Goal: Transaction & Acquisition: Obtain resource

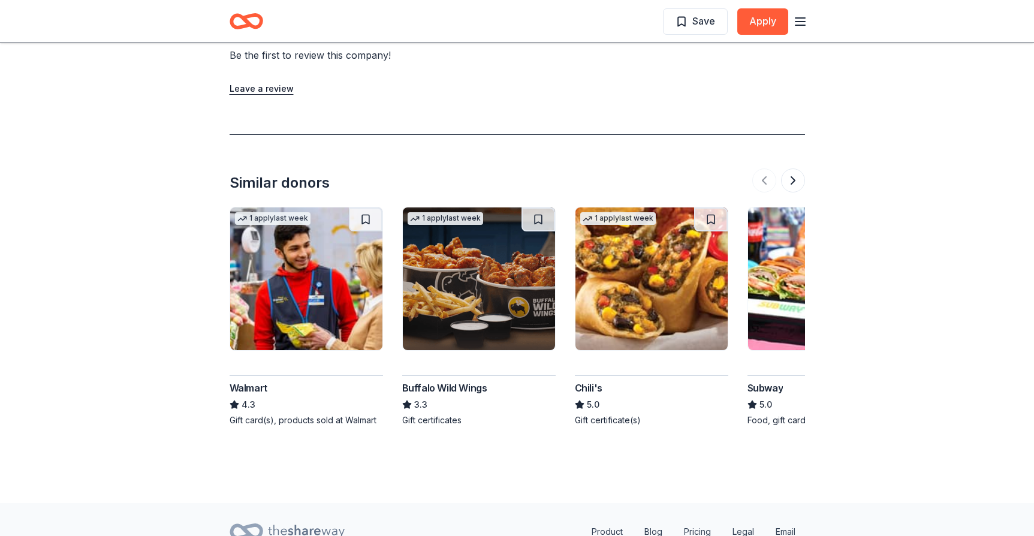
scroll to position [1236, 0]
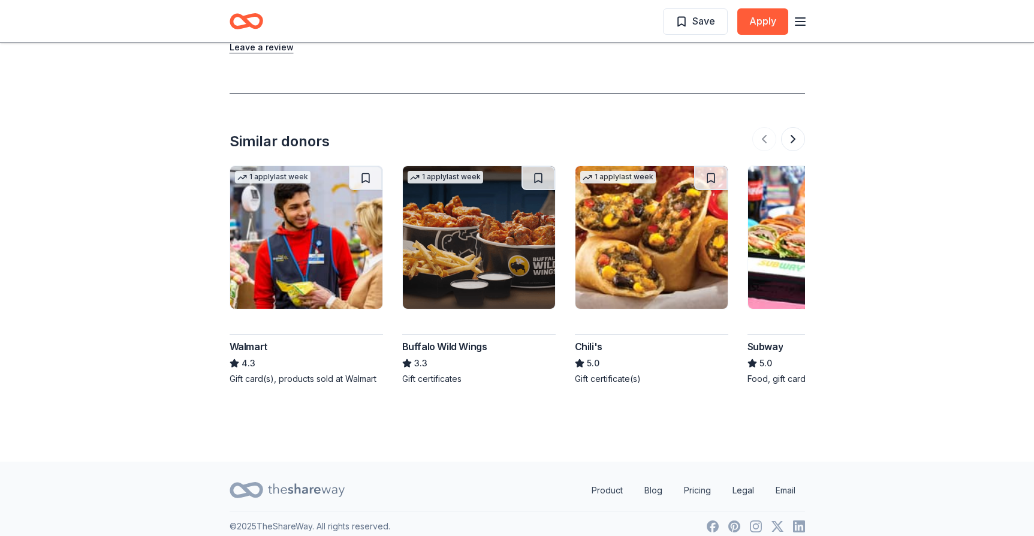
click at [324, 261] on img at bounding box center [306, 237] width 152 height 143
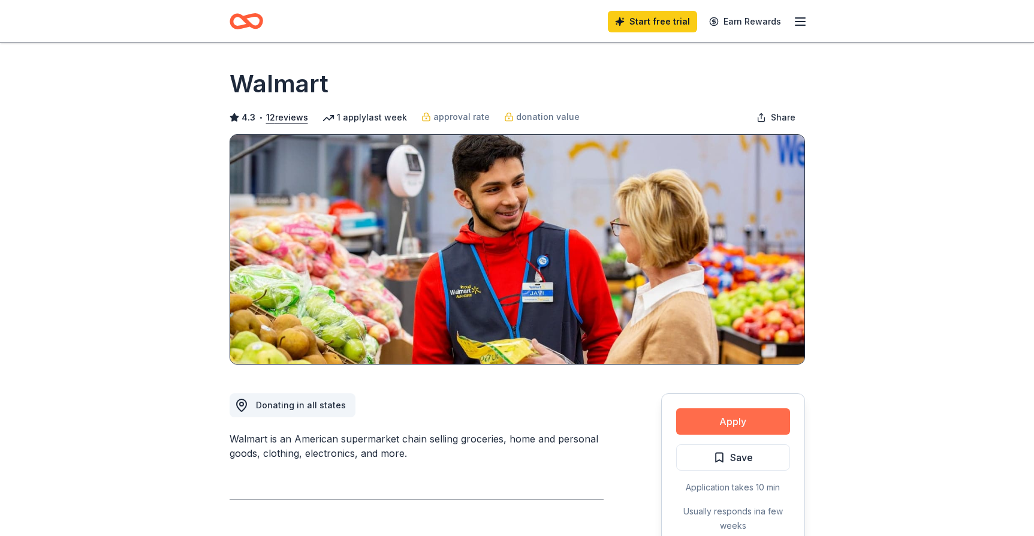
click at [739, 423] on button "Apply" at bounding box center [733, 421] width 114 height 26
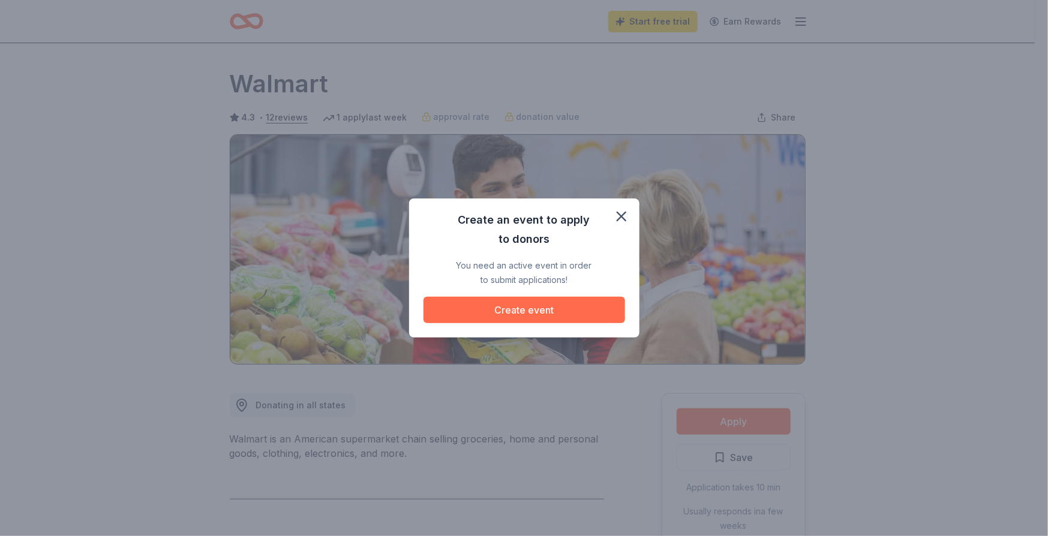
click at [543, 312] on button "Create event" at bounding box center [523, 310] width 201 height 26
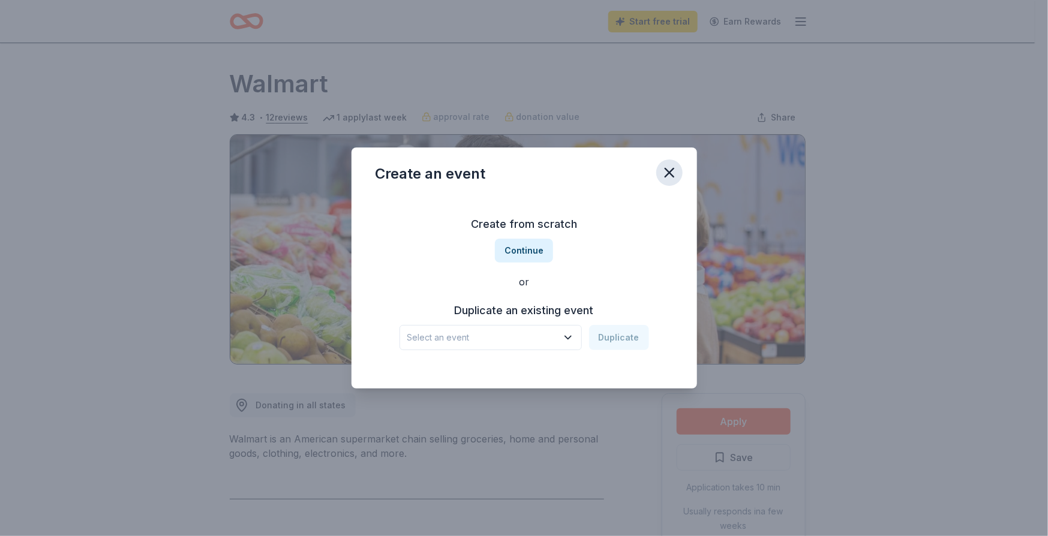
click at [663, 166] on icon "button" at bounding box center [669, 172] width 17 height 17
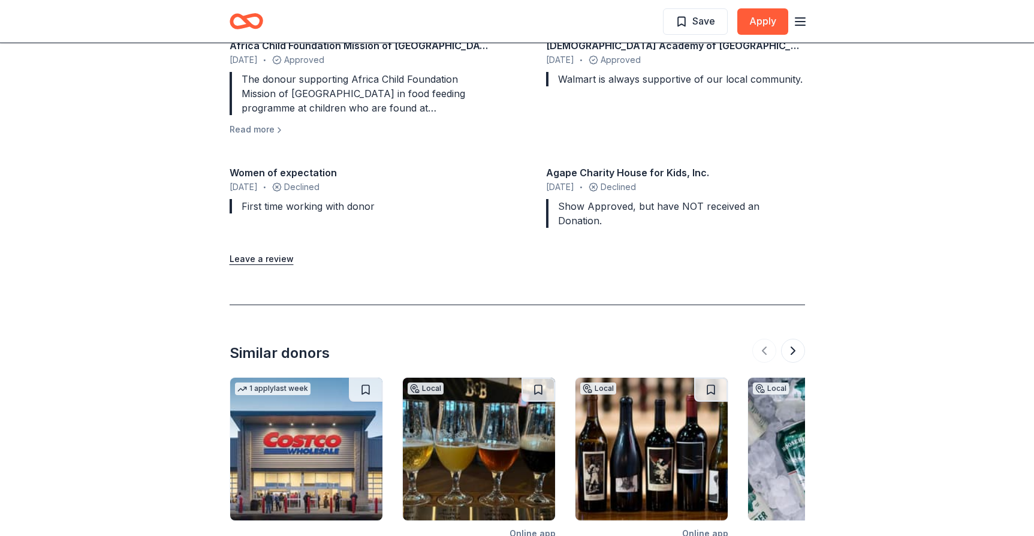
scroll to position [1253, 0]
